Goal: Find specific page/section: Find specific page/section

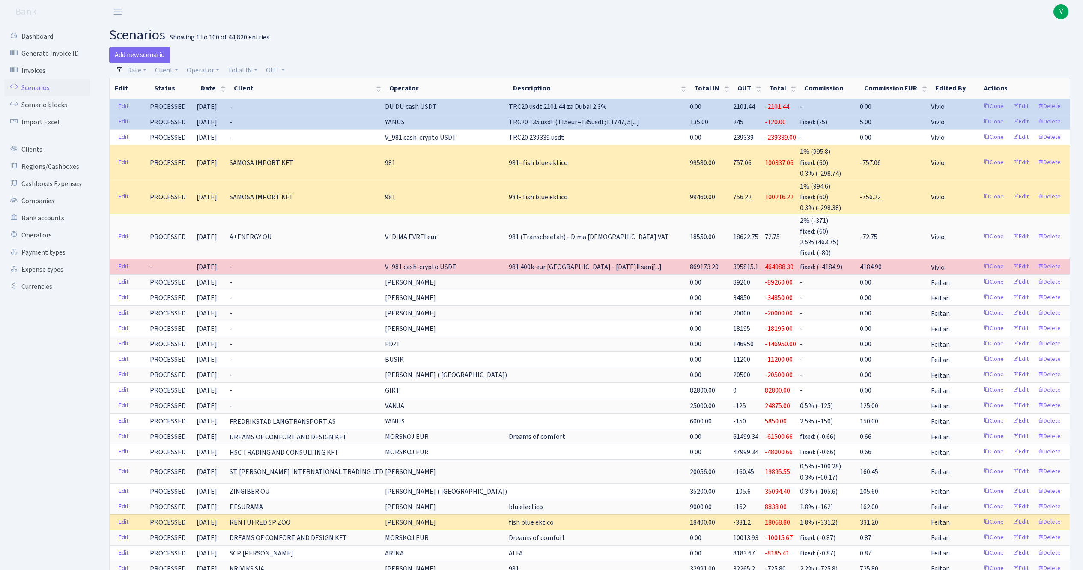
select select "100"
click at [55, 84] on link "Scenarios" at bounding box center [47, 87] width 86 height 17
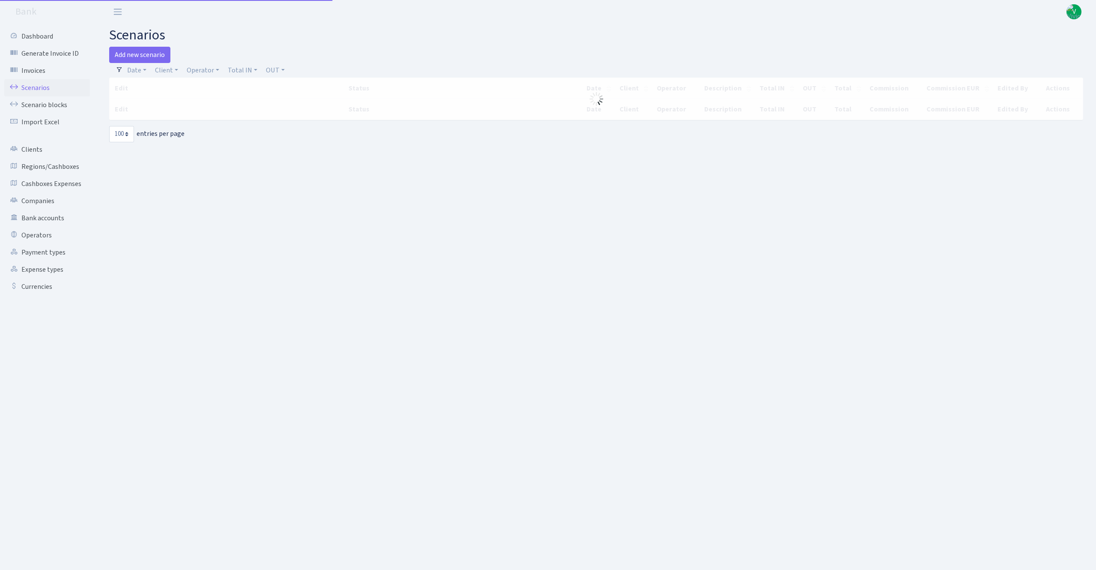
select select "100"
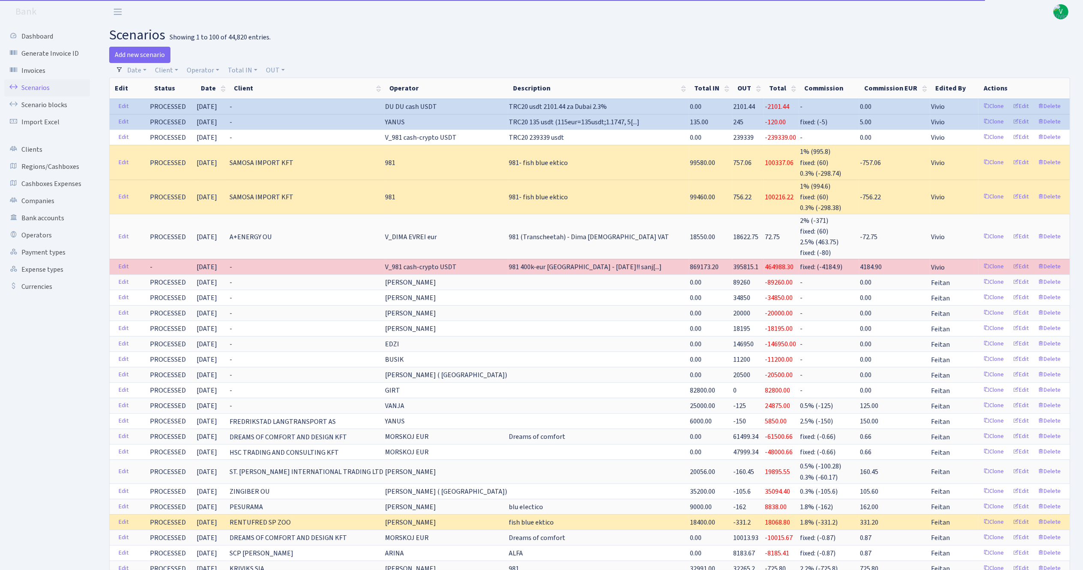
click at [55, 85] on link "Scenarios" at bounding box center [47, 87] width 86 height 17
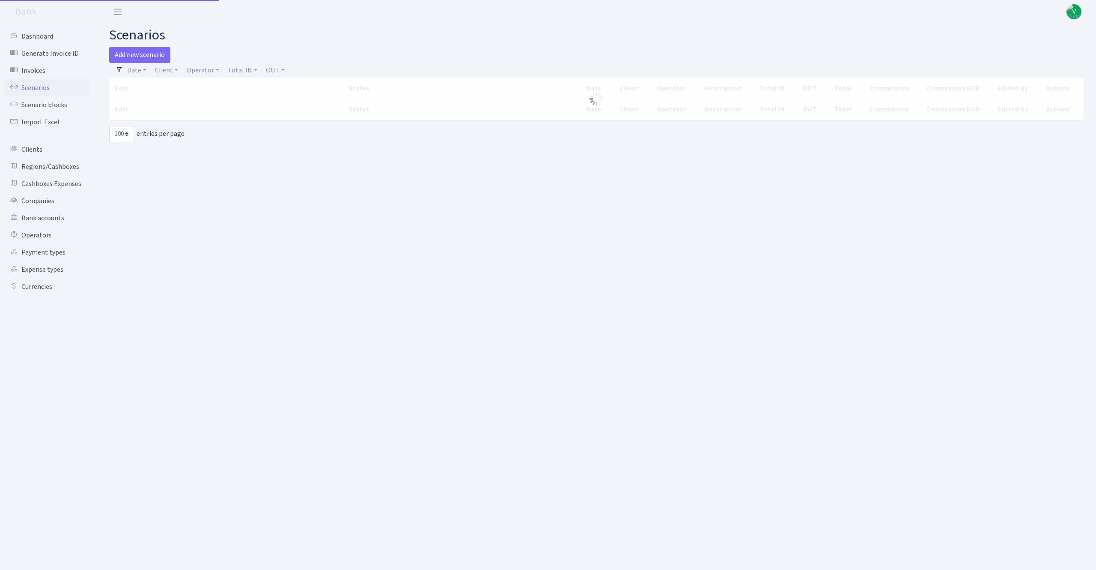
select select "100"
